Goal: Transaction & Acquisition: Purchase product/service

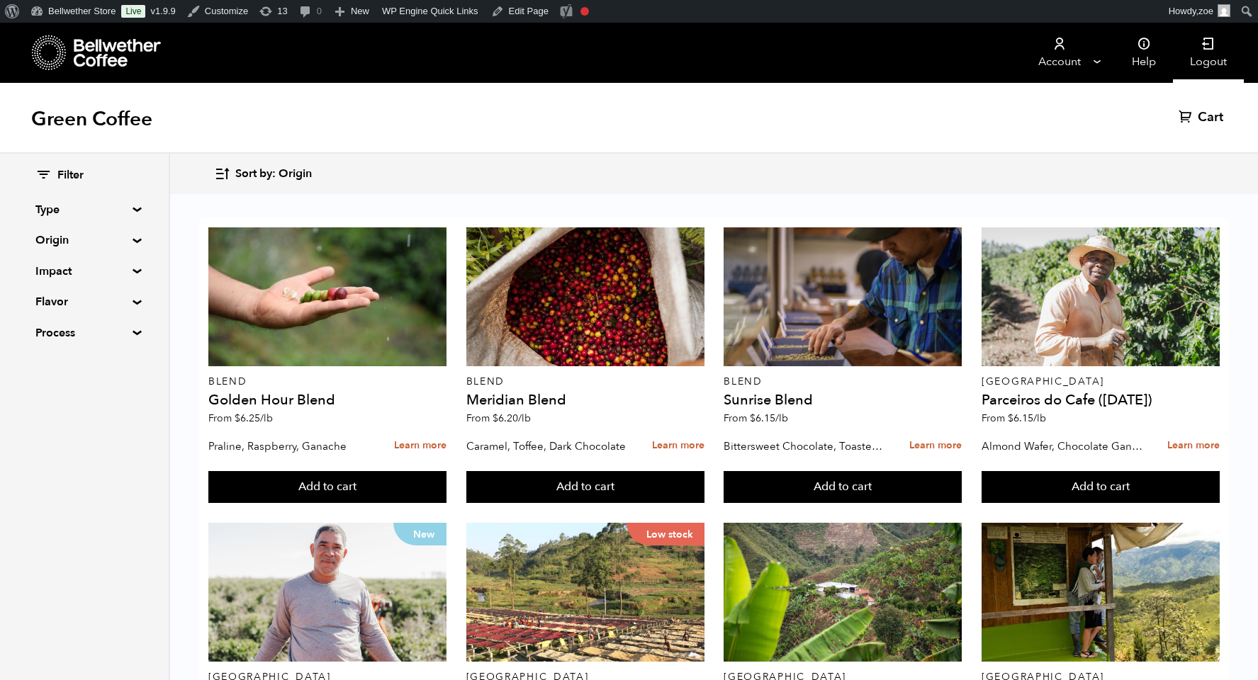
click at [1205, 47] on icon at bounding box center [1208, 44] width 14 height 14
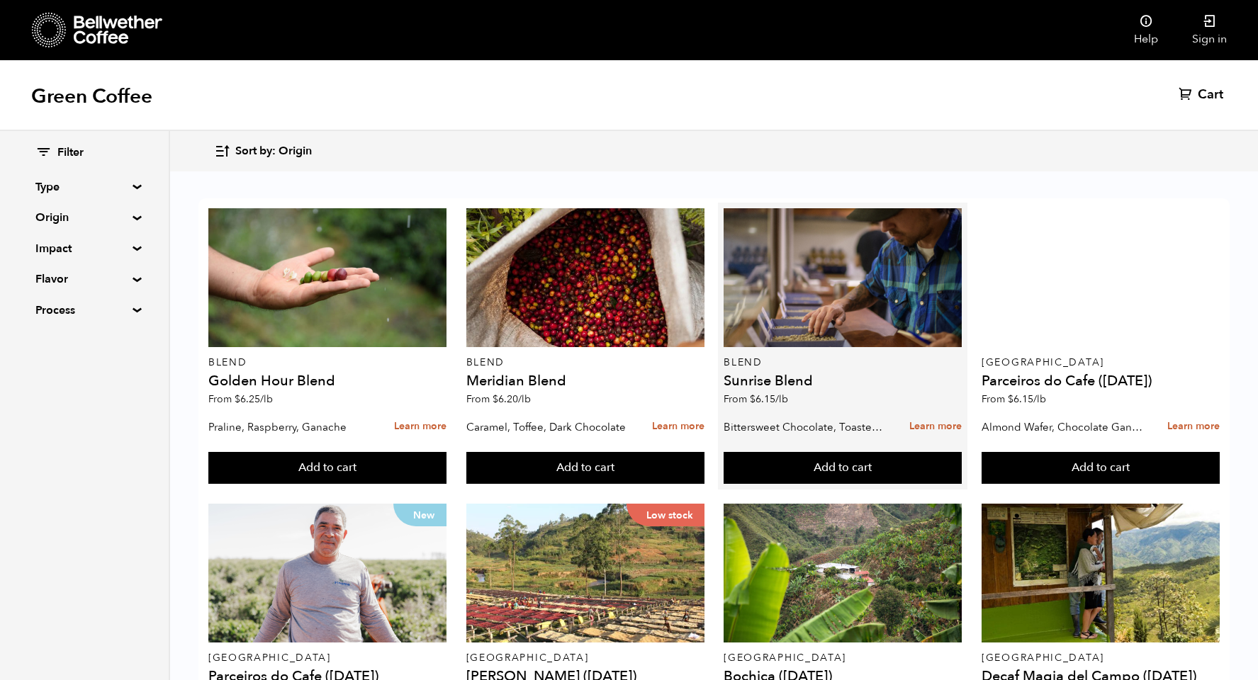
scroll to position [680, 0]
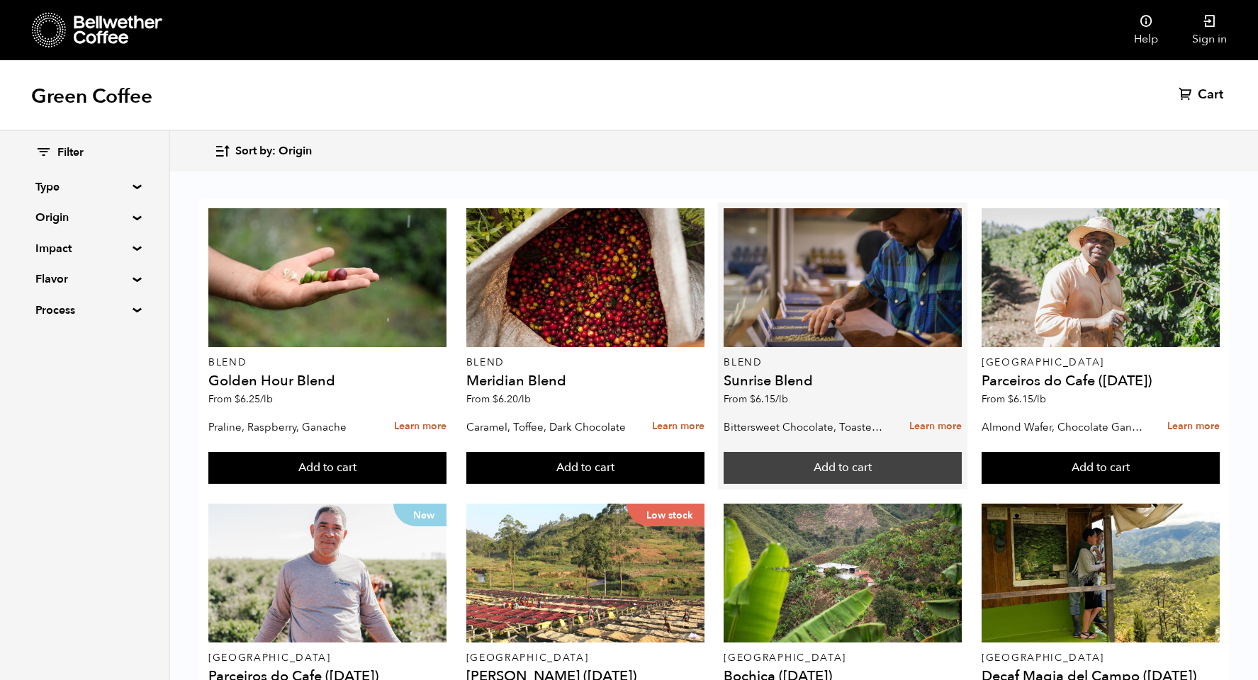
scroll to position [1031, 0]
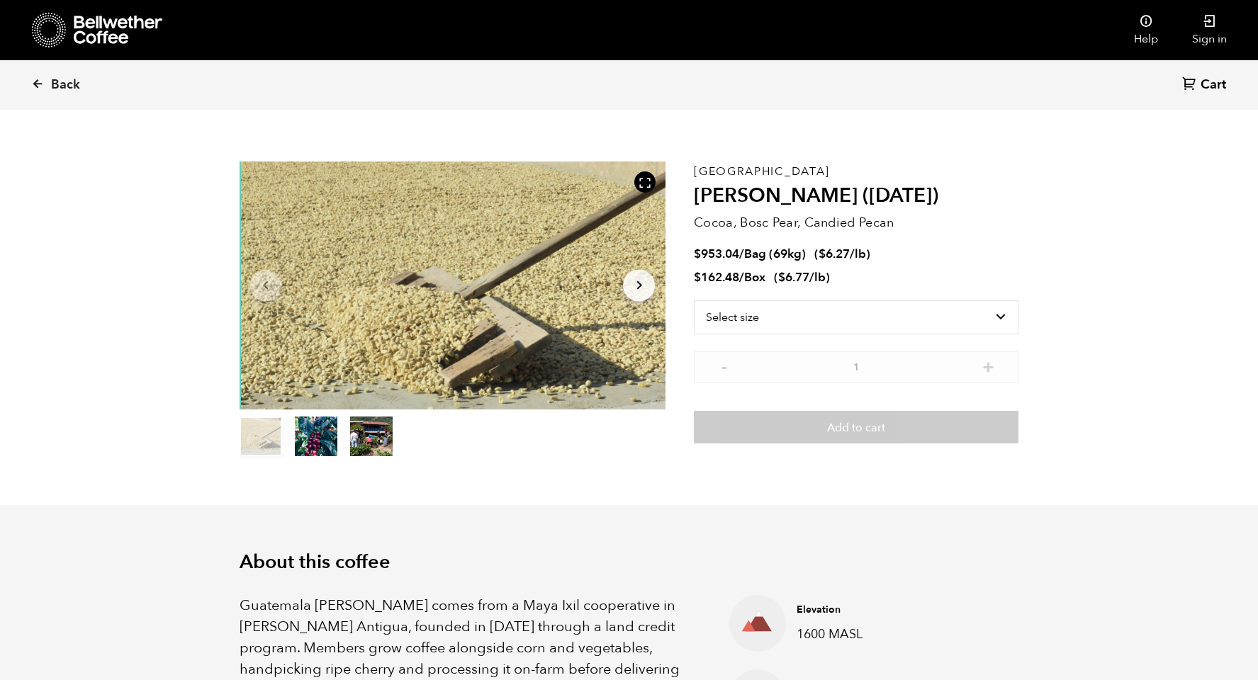
scroll to position [16, 0]
